Goal: Find specific page/section: Find specific page/section

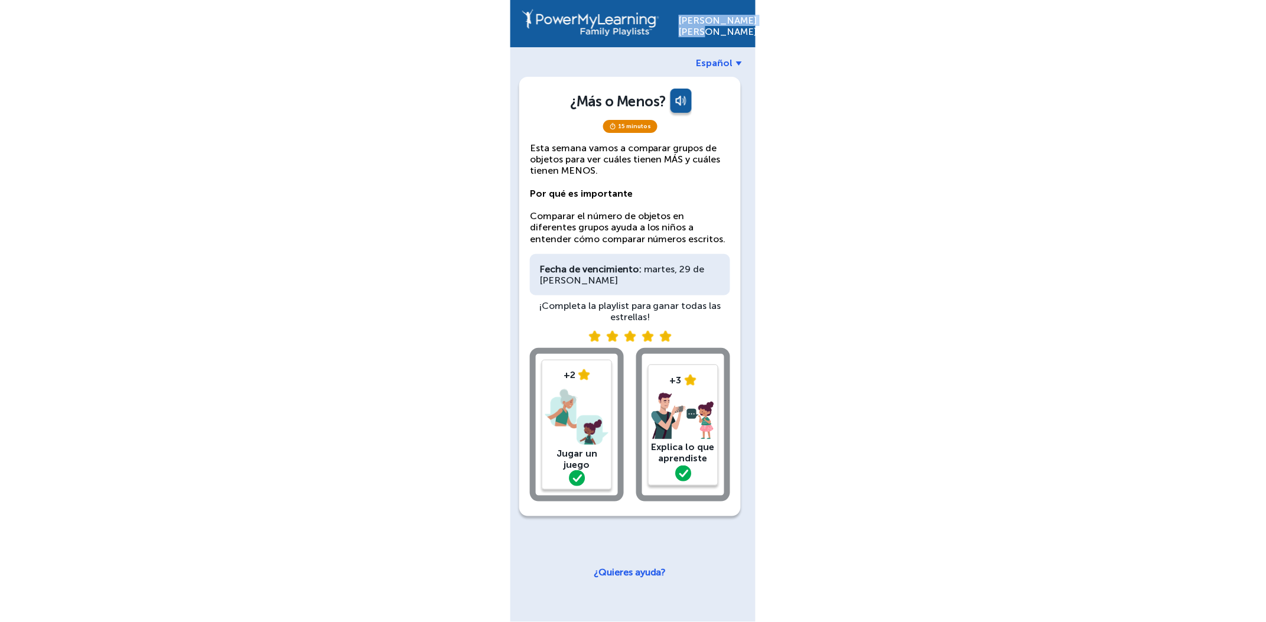
drag, startPoint x: 708, startPoint y: 17, endPoint x: 753, endPoint y: 37, distance: 49.4
click at [753, 37] on div "Maria Gomez" at bounding box center [633, 23] width 245 height 47
